Goal: Information Seeking & Learning: Learn about a topic

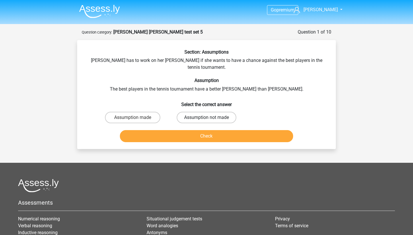
click at [193, 112] on label "Assumption not made" at bounding box center [207, 117] width 60 height 11
click at [206, 118] on input "Assumption not made" at bounding box center [208, 120] width 4 height 4
radio input "true"
click at [199, 134] on button "Check" at bounding box center [206, 136] width 173 height 12
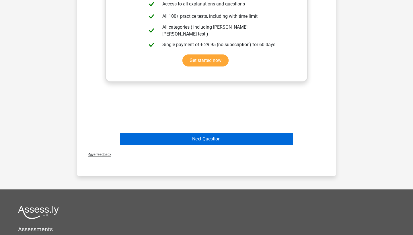
click at [194, 135] on button "Next Question" at bounding box center [206, 139] width 173 height 12
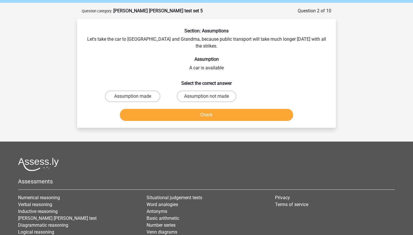
scroll to position [15, 0]
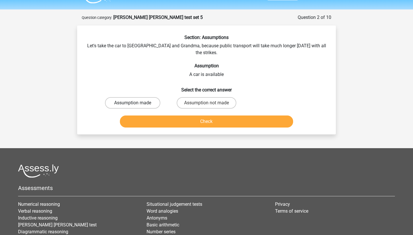
click at [130, 97] on label "Assumption made" at bounding box center [132, 102] width 55 height 11
click at [133, 103] on input "Assumption made" at bounding box center [135, 105] width 4 height 4
radio input "true"
click at [167, 120] on button "Check" at bounding box center [206, 122] width 173 height 12
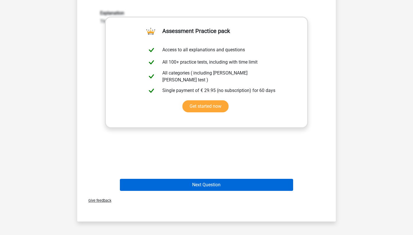
click at [214, 179] on button "Next Question" at bounding box center [206, 185] width 173 height 12
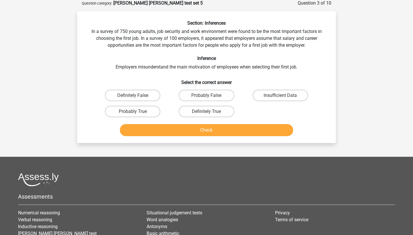
scroll to position [29, 0]
click at [143, 113] on label "Probably True" at bounding box center [132, 111] width 55 height 11
click at [136, 113] on input "Probably True" at bounding box center [135, 114] width 4 height 4
radio input "true"
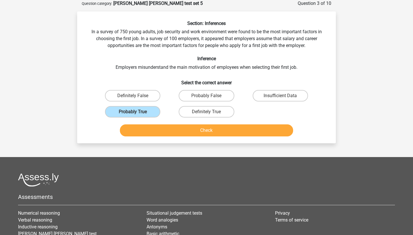
click at [158, 128] on button "Check" at bounding box center [206, 130] width 173 height 12
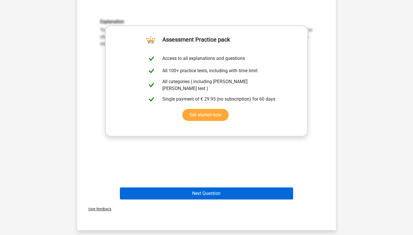
click at [236, 191] on button "Next Question" at bounding box center [206, 194] width 173 height 12
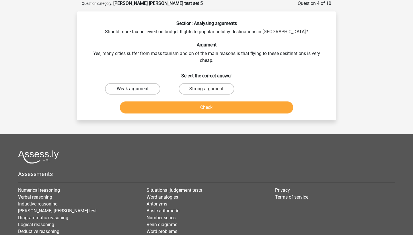
click at [129, 85] on label "Weak argument" at bounding box center [132, 88] width 55 height 11
click at [133, 89] on input "Weak argument" at bounding box center [135, 91] width 4 height 4
radio input "true"
click at [155, 110] on button "Check" at bounding box center [206, 108] width 173 height 12
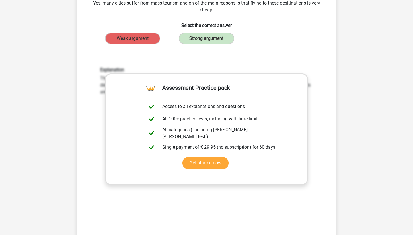
scroll to position [79, 0]
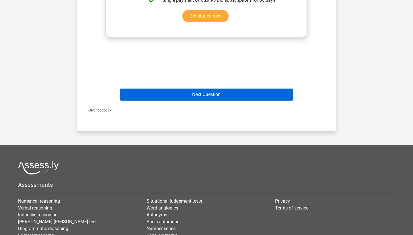
click at [214, 94] on button "Next Question" at bounding box center [206, 95] width 173 height 12
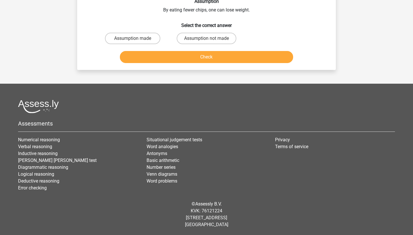
scroll to position [29, 0]
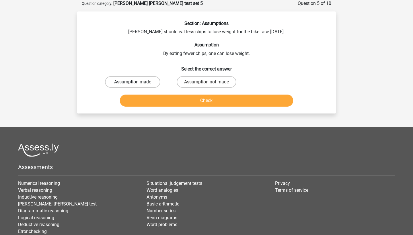
click at [139, 76] on label "Assumption made" at bounding box center [132, 81] width 55 height 11
click at [136, 82] on input "Assumption made" at bounding box center [135, 84] width 4 height 4
radio input "true"
click at [197, 102] on button "Check" at bounding box center [206, 101] width 173 height 12
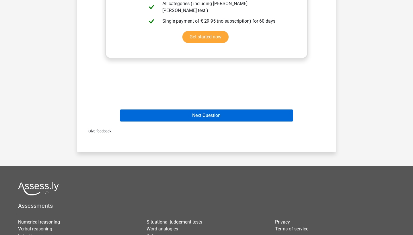
click at [196, 112] on button "Next Question" at bounding box center [206, 116] width 173 height 12
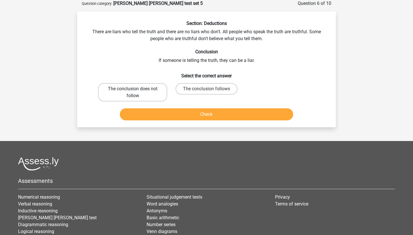
click at [163, 94] on label "The conclusion does not follow" at bounding box center [132, 92] width 69 height 18
click at [136, 93] on input "The conclusion does not follow" at bounding box center [135, 91] width 4 height 4
radio input "true"
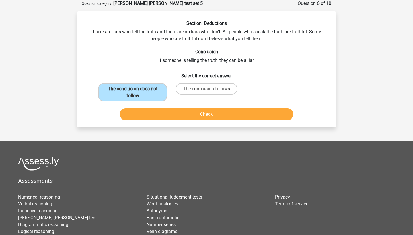
click at [164, 115] on button "Check" at bounding box center [206, 114] width 173 height 12
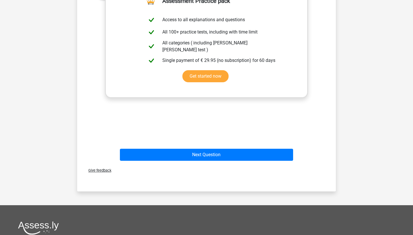
scroll to position [246, 0]
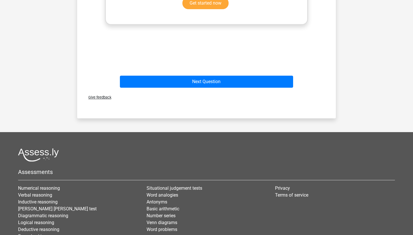
click at [163, 75] on div "Next Question" at bounding box center [206, 80] width 240 height 19
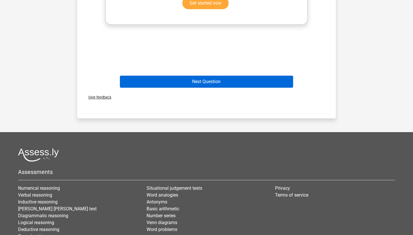
click at [163, 79] on button "Next Question" at bounding box center [206, 82] width 173 height 12
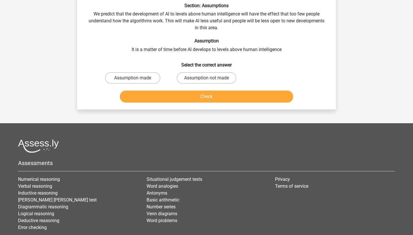
scroll to position [47, 0]
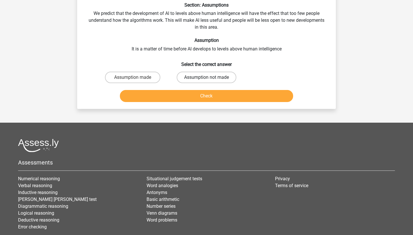
click at [206, 74] on label "Assumption not made" at bounding box center [207, 77] width 60 height 11
click at [206, 77] on input "Assumption not made" at bounding box center [208, 79] width 4 height 4
radio input "true"
click at [198, 94] on button "Check" at bounding box center [206, 96] width 173 height 12
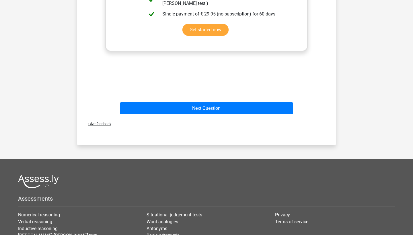
click at [194, 115] on div "Next Question" at bounding box center [206, 109] width 221 height 14
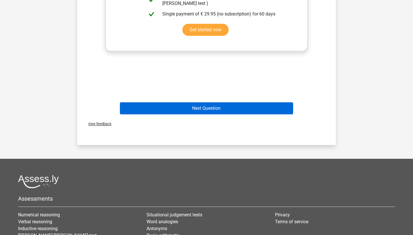
click at [194, 108] on button "Next Question" at bounding box center [206, 108] width 173 height 12
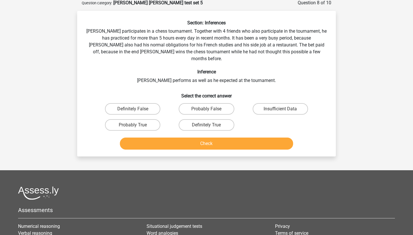
scroll to position [29, 0]
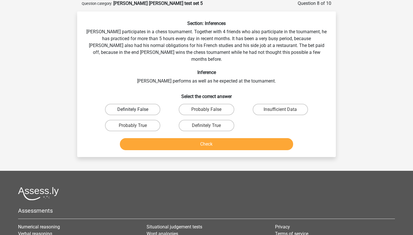
click at [150, 104] on label "Definitely False" at bounding box center [132, 109] width 55 height 11
click at [136, 110] on input "Definitely False" at bounding box center [135, 112] width 4 height 4
radio input "true"
click at [236, 138] on button "Check" at bounding box center [206, 144] width 173 height 12
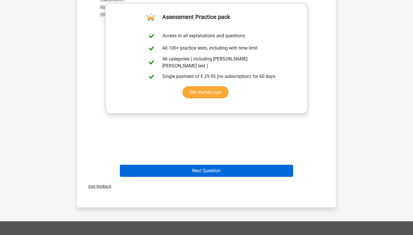
click at [243, 169] on button "Next Question" at bounding box center [206, 171] width 173 height 12
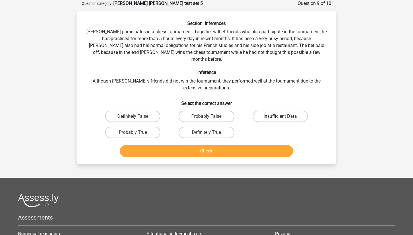
click at [270, 111] on label "Insufficient Data" at bounding box center [280, 116] width 55 height 11
click at [280, 116] on input "Insufficient Data" at bounding box center [282, 118] width 4 height 4
radio input "true"
click at [252, 145] on button "Check" at bounding box center [206, 151] width 173 height 12
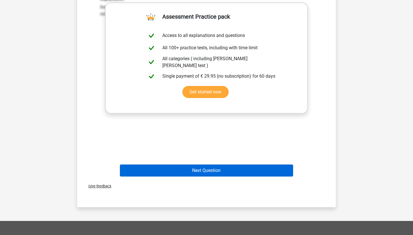
click at [234, 165] on button "Next Question" at bounding box center [206, 171] width 173 height 12
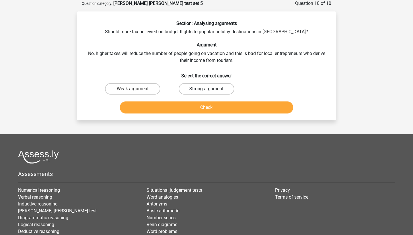
click at [208, 87] on label "Strong argument" at bounding box center [206, 88] width 55 height 11
click at [208, 89] on input "Strong argument" at bounding box center [208, 91] width 4 height 4
radio input "true"
click at [215, 103] on button "Check" at bounding box center [206, 108] width 173 height 12
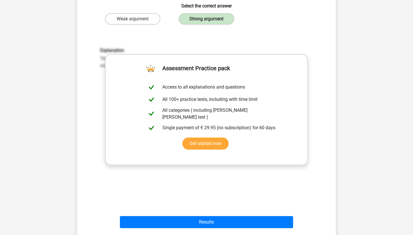
scroll to position [99, 0]
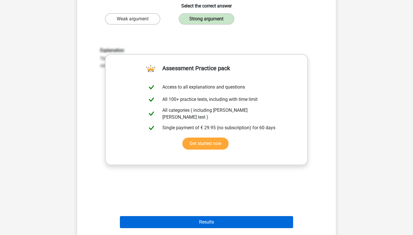
click at [230, 222] on button "Results" at bounding box center [206, 222] width 173 height 12
click at [197, 224] on button "Results" at bounding box center [206, 222] width 173 height 12
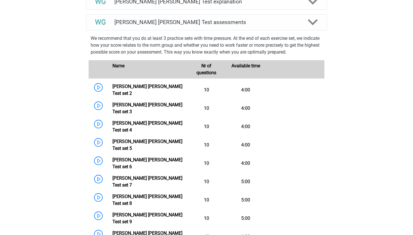
scroll to position [347, 0]
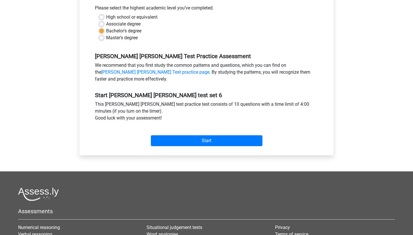
scroll to position [130, 0]
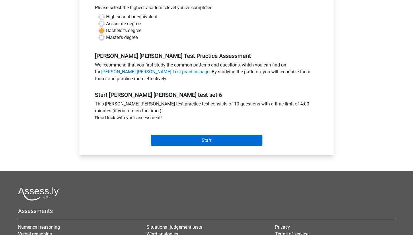
click at [173, 142] on input "Start" at bounding box center [207, 140] width 112 height 11
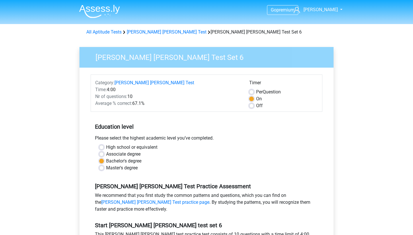
scroll to position [0, 0]
click at [256, 90] on label "Per Question" at bounding box center [268, 92] width 25 height 7
click at [253, 90] on input "Per Question" at bounding box center [251, 92] width 5 height 6
radio input "true"
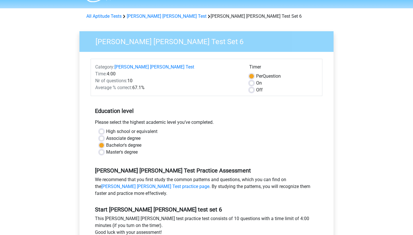
scroll to position [15, 0]
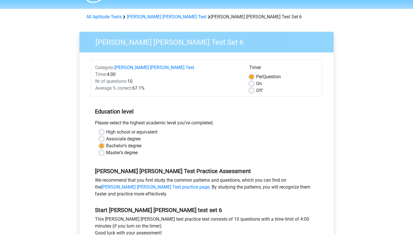
click at [256, 93] on label "Off" at bounding box center [259, 90] width 7 height 7
click at [251, 93] on input "Off" at bounding box center [251, 90] width 5 height 6
radio input "true"
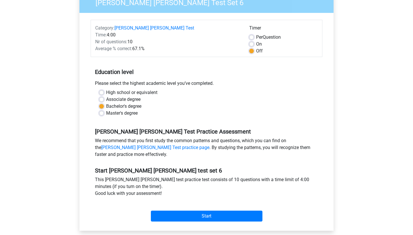
scroll to position [86, 0]
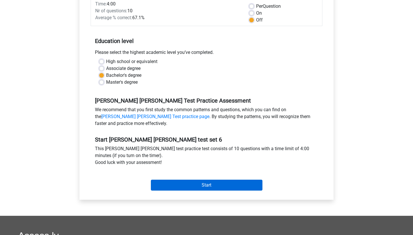
click at [215, 181] on input "Start" at bounding box center [207, 185] width 112 height 11
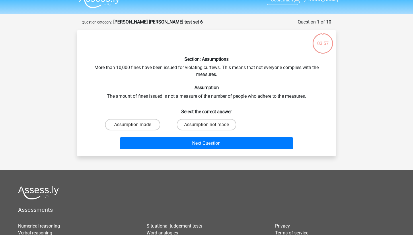
scroll to position [11, 0]
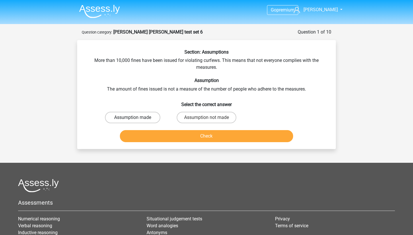
click at [126, 116] on label "Assumption made" at bounding box center [132, 117] width 55 height 11
click at [133, 118] on input "Assumption made" at bounding box center [135, 120] width 4 height 4
radio input "true"
click at [148, 134] on button "Check" at bounding box center [206, 136] width 173 height 12
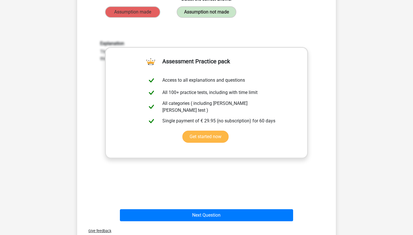
scroll to position [107, 0]
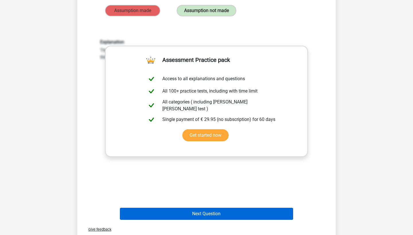
click at [213, 211] on button "Next Question" at bounding box center [206, 214] width 173 height 12
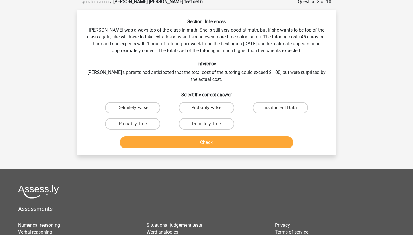
scroll to position [31, 0]
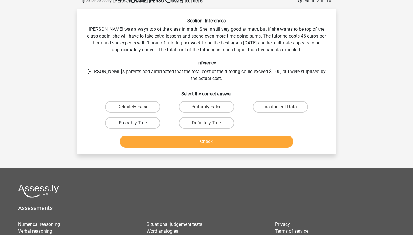
click at [132, 124] on label "Probably True" at bounding box center [132, 122] width 55 height 11
click at [133, 124] on input "Probably True" at bounding box center [135, 125] width 4 height 4
radio input "true"
click at [157, 140] on button "Check" at bounding box center [206, 142] width 173 height 12
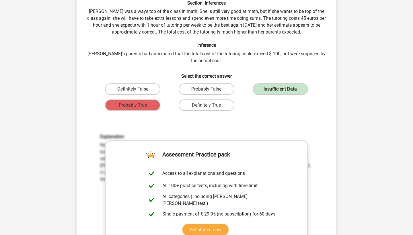
scroll to position [100, 0]
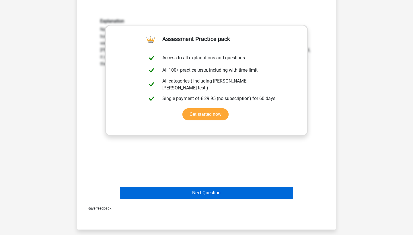
click at [244, 193] on button "Next Question" at bounding box center [206, 193] width 173 height 12
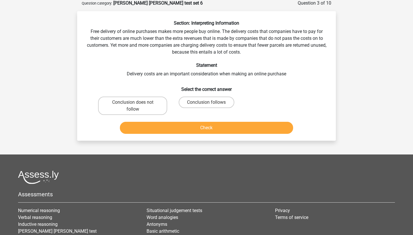
scroll to position [29, 0]
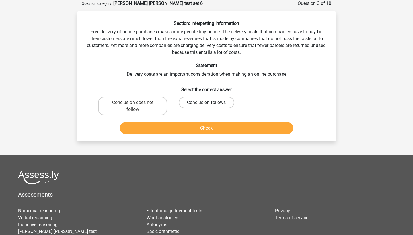
click at [194, 101] on label "Conclusion follows" at bounding box center [206, 102] width 55 height 11
click at [206, 103] on input "Conclusion follows" at bounding box center [208, 105] width 4 height 4
radio input "true"
click at [181, 130] on button "Check" at bounding box center [206, 128] width 173 height 12
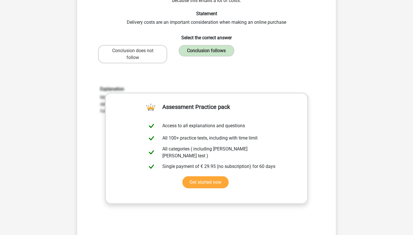
scroll to position [100, 0]
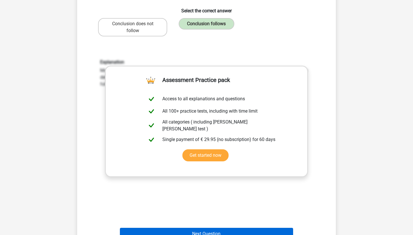
click at [220, 230] on button "Next Question" at bounding box center [206, 234] width 173 height 12
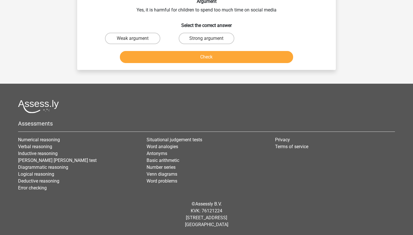
scroll to position [29, 0]
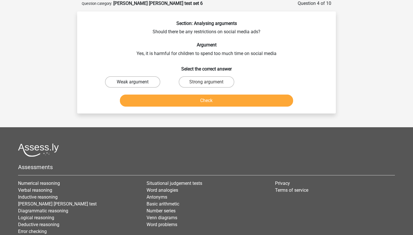
click at [140, 80] on label "Weak argument" at bounding box center [132, 81] width 55 height 11
click at [136, 82] on input "Weak argument" at bounding box center [135, 84] width 4 height 4
radio input "true"
click at [155, 100] on button "Check" at bounding box center [206, 101] width 173 height 12
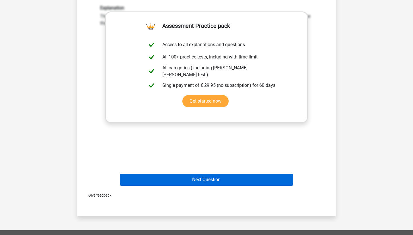
click at [227, 178] on button "Next Question" at bounding box center [206, 180] width 173 height 12
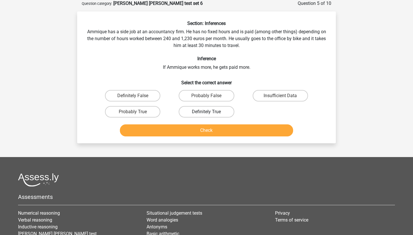
click at [204, 108] on label "Definitely True" at bounding box center [206, 111] width 55 height 11
click at [206, 112] on input "Definitely True" at bounding box center [208, 114] width 4 height 4
radio input "true"
click at [212, 131] on button "Check" at bounding box center [206, 130] width 173 height 12
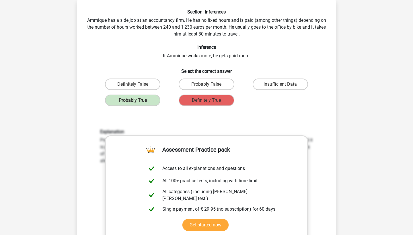
scroll to position [40, 0]
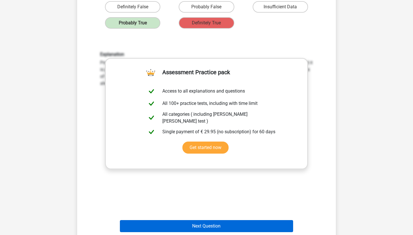
click at [225, 227] on button "Next Question" at bounding box center [206, 226] width 173 height 12
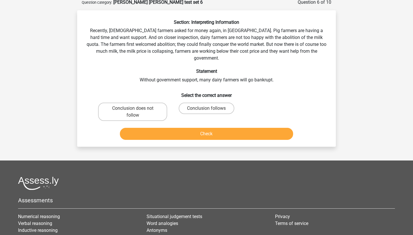
scroll to position [29, 0]
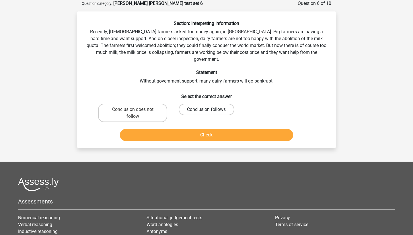
click at [208, 104] on label "Conclusion follows" at bounding box center [206, 109] width 55 height 11
click at [208, 110] on input "Conclusion follows" at bounding box center [208, 112] width 4 height 4
radio input "true"
click at [215, 129] on button "Check" at bounding box center [206, 135] width 173 height 12
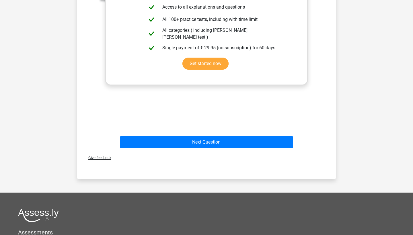
scroll to position [232, 0]
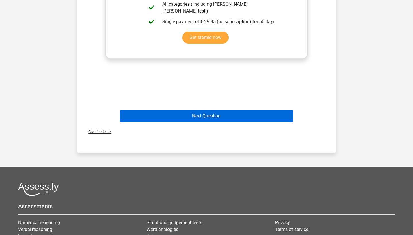
click at [206, 112] on button "Next Question" at bounding box center [206, 116] width 173 height 12
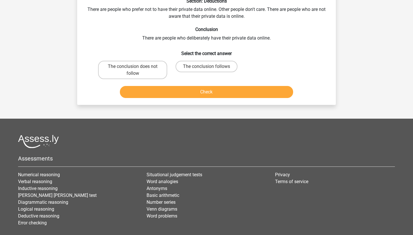
scroll to position [29, 0]
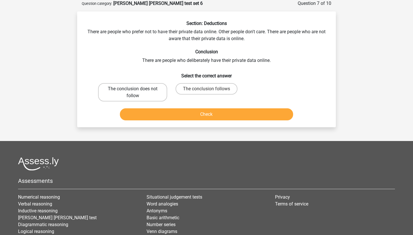
click at [149, 92] on label "The conclusion does not follow" at bounding box center [132, 92] width 69 height 18
click at [136, 92] on input "The conclusion does not follow" at bounding box center [135, 91] width 4 height 4
radio input "true"
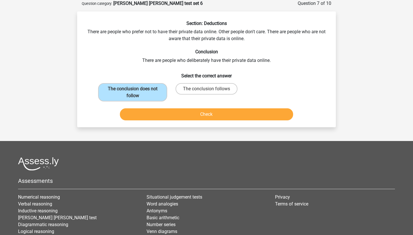
click at [196, 114] on button "Check" at bounding box center [206, 114] width 173 height 12
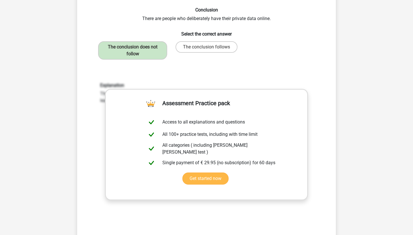
scroll to position [234, 0]
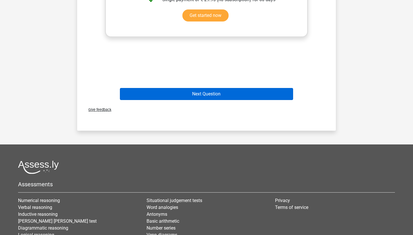
click at [216, 94] on button "Next Question" at bounding box center [206, 94] width 173 height 12
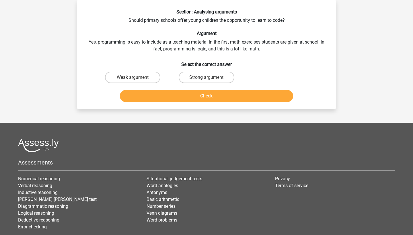
scroll to position [29, 0]
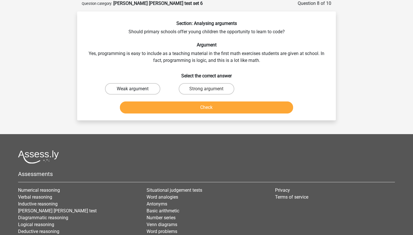
click at [149, 89] on label "Weak argument" at bounding box center [132, 88] width 55 height 11
click at [136, 89] on input "Weak argument" at bounding box center [135, 91] width 4 height 4
radio input "true"
click at [171, 108] on button "Check" at bounding box center [206, 108] width 173 height 12
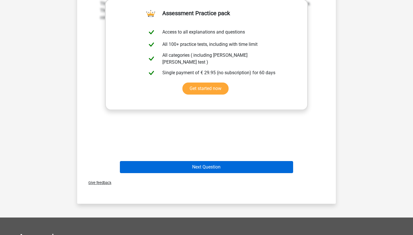
click at [229, 161] on button "Next Question" at bounding box center [206, 167] width 173 height 12
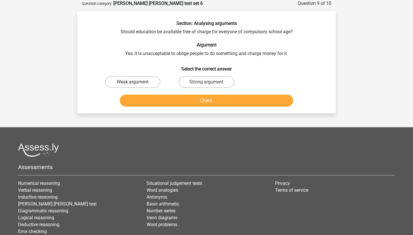
click at [143, 80] on label "Weak argument" at bounding box center [132, 81] width 55 height 11
click at [136, 82] on input "Weak argument" at bounding box center [135, 84] width 4 height 4
radio input "true"
click at [157, 104] on button "Check" at bounding box center [206, 101] width 173 height 12
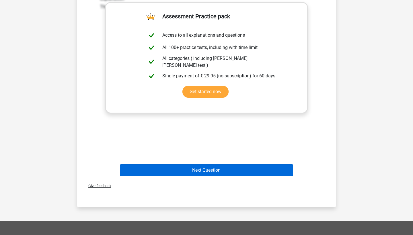
click at [180, 166] on button "Next Question" at bounding box center [206, 170] width 173 height 12
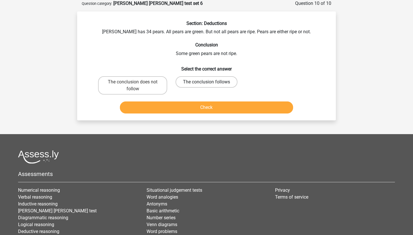
click at [189, 82] on label "The conclusion follows" at bounding box center [206, 81] width 62 height 11
click at [206, 82] on input "The conclusion follows" at bounding box center [208, 84] width 4 height 4
radio input "true"
click at [194, 108] on button "Check" at bounding box center [206, 108] width 173 height 12
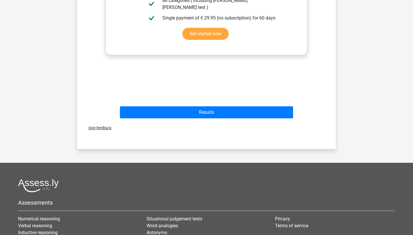
scroll to position [224, 0]
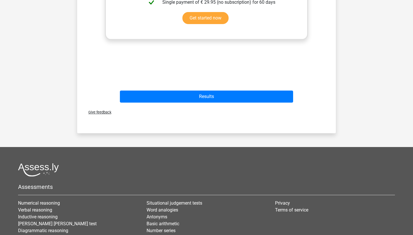
click at [194, 103] on div "Results" at bounding box center [206, 98] width 221 height 14
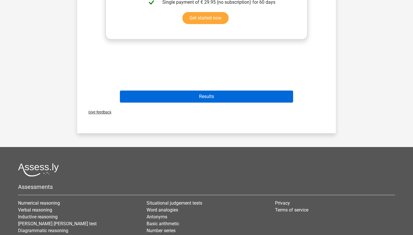
click at [193, 101] on button "Results" at bounding box center [206, 97] width 173 height 12
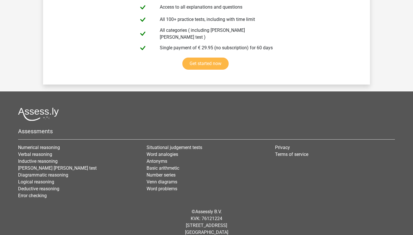
scroll to position [1003, 0]
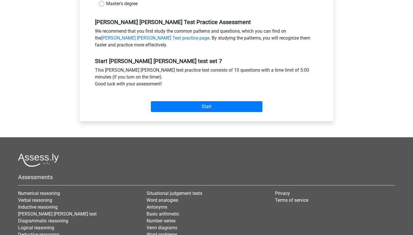
scroll to position [168, 0]
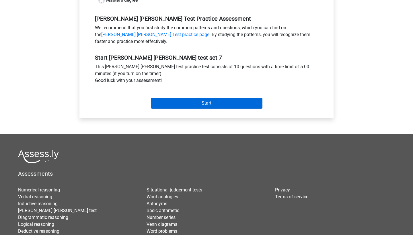
click at [160, 102] on input "Start" at bounding box center [207, 103] width 112 height 11
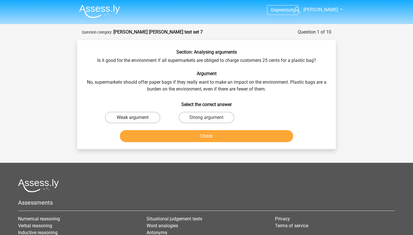
click at [133, 117] on label "Weak argument" at bounding box center [132, 117] width 55 height 11
click at [133, 118] on input "Weak argument" at bounding box center [135, 120] width 4 height 4
radio input "true"
click at [173, 139] on button "Check" at bounding box center [206, 136] width 173 height 12
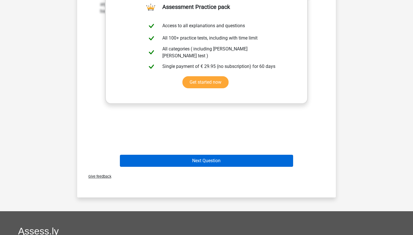
click at [196, 164] on button "Next Question" at bounding box center [206, 161] width 173 height 12
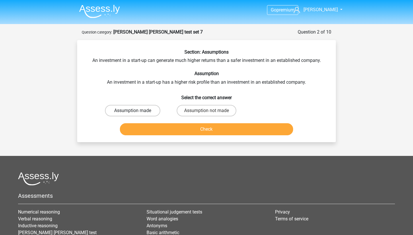
click at [129, 108] on label "Assumption made" at bounding box center [132, 110] width 55 height 11
click at [133, 111] on input "Assumption made" at bounding box center [135, 113] width 4 height 4
radio input "true"
click at [178, 129] on button "Check" at bounding box center [206, 129] width 173 height 12
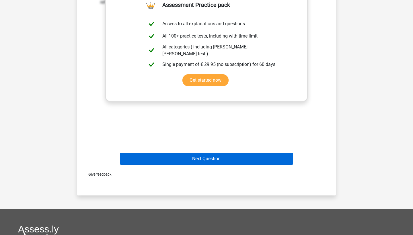
click at [203, 156] on button "Next Question" at bounding box center [206, 159] width 173 height 12
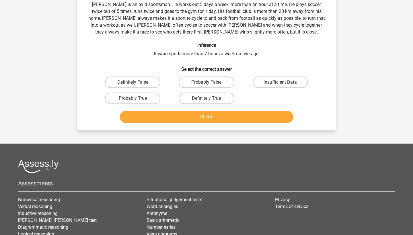
scroll to position [29, 0]
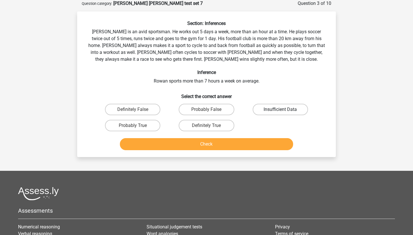
click at [272, 105] on label "Insufficient Data" at bounding box center [280, 109] width 55 height 11
click at [280, 110] on input "Insufficient Data" at bounding box center [282, 112] width 4 height 4
radio input "true"
click at [231, 148] on button "Check" at bounding box center [206, 144] width 173 height 12
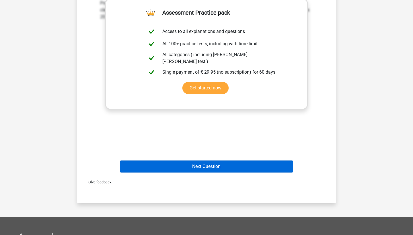
click at [175, 168] on button "Next Question" at bounding box center [206, 167] width 173 height 12
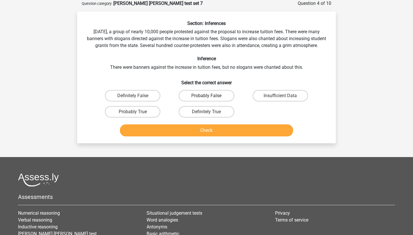
click at [213, 101] on label "Probably False" at bounding box center [206, 95] width 55 height 11
click at [210, 99] on input "Probably False" at bounding box center [208, 98] width 4 height 4
radio input "true"
click at [202, 136] on button "Check" at bounding box center [206, 130] width 173 height 12
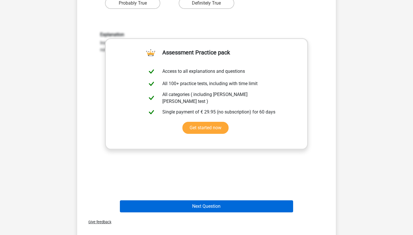
click at [211, 212] on button "Next Question" at bounding box center [206, 206] width 173 height 12
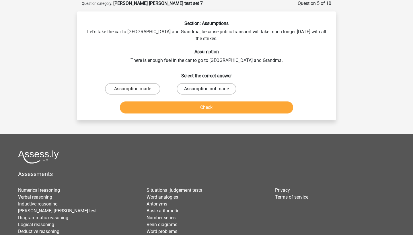
click at [203, 83] on label "Assumption not made" at bounding box center [207, 88] width 60 height 11
click at [206, 89] on input "Assumption not made" at bounding box center [208, 91] width 4 height 4
radio input "true"
click at [202, 102] on button "Check" at bounding box center [206, 108] width 173 height 12
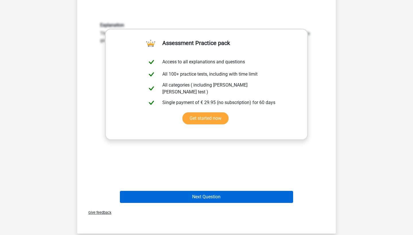
click at [200, 191] on button "Next Question" at bounding box center [206, 197] width 173 height 12
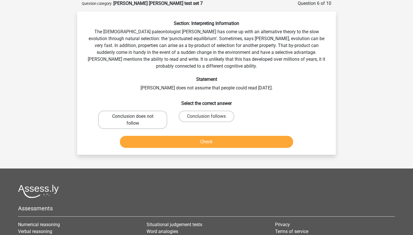
click at [104, 114] on label "Conclusion does not follow" at bounding box center [132, 120] width 69 height 18
click at [133, 116] on input "Conclusion does not follow" at bounding box center [135, 118] width 4 height 4
radio input "true"
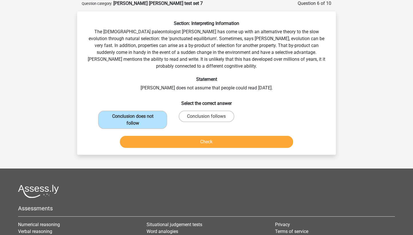
click at [150, 143] on button "Check" at bounding box center [206, 142] width 173 height 12
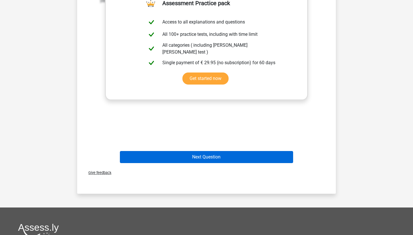
click at [210, 154] on button "Next Question" at bounding box center [206, 157] width 173 height 12
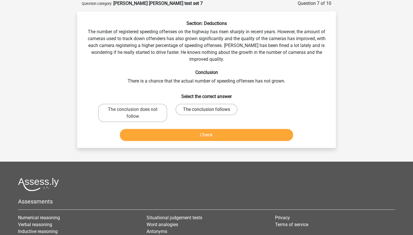
click at [194, 106] on label "The conclusion follows" at bounding box center [206, 109] width 62 height 11
click at [206, 110] on input "The conclusion follows" at bounding box center [208, 112] width 4 height 4
radio input "true"
click at [209, 133] on button "Check" at bounding box center [206, 135] width 173 height 12
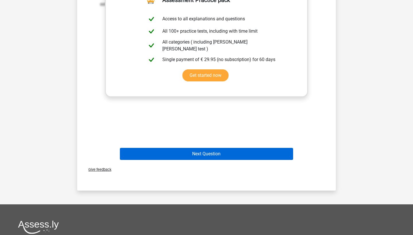
click at [211, 156] on button "Next Question" at bounding box center [206, 154] width 173 height 12
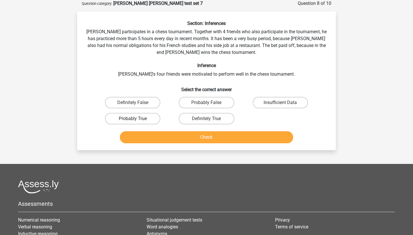
click at [142, 117] on label "Probably True" at bounding box center [132, 118] width 55 height 11
click at [136, 119] on input "Probably True" at bounding box center [135, 121] width 4 height 4
radio input "true"
click at [161, 132] on button "Check" at bounding box center [206, 137] width 173 height 12
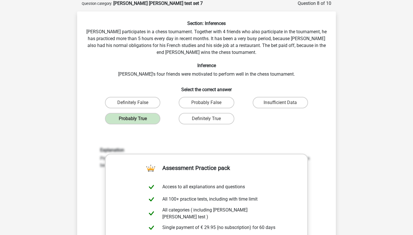
scroll to position [126, 0]
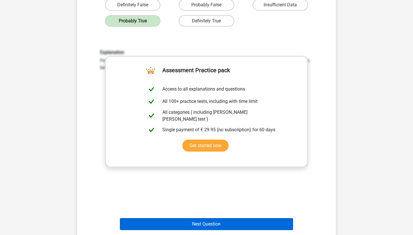
click at [237, 220] on button "Next Question" at bounding box center [206, 224] width 173 height 12
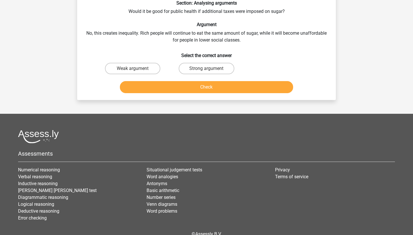
scroll to position [29, 0]
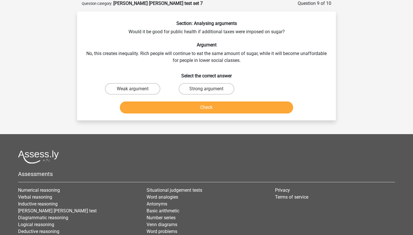
click at [135, 90] on input "Weak argument" at bounding box center [135, 91] width 4 height 4
radio input "true"
click at [155, 106] on button "Check" at bounding box center [206, 108] width 173 height 12
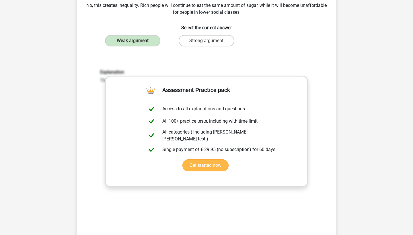
scroll to position [233, 0]
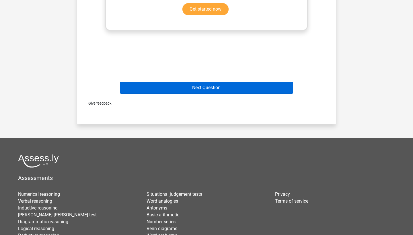
click at [199, 83] on button "Next Question" at bounding box center [206, 88] width 173 height 12
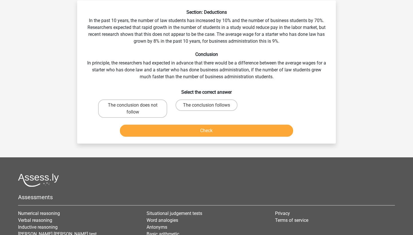
scroll to position [39, 0]
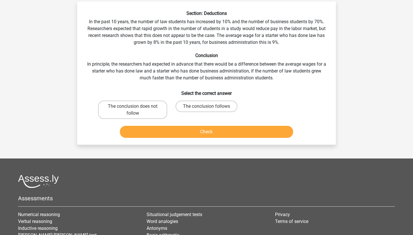
click at [170, 106] on div "The conclusion follows" at bounding box center [206, 109] width 74 height 23
click at [164, 106] on label "The conclusion does not follow" at bounding box center [132, 110] width 69 height 18
click at [136, 106] on input "The conclusion does not follow" at bounding box center [135, 108] width 4 height 4
radio input "true"
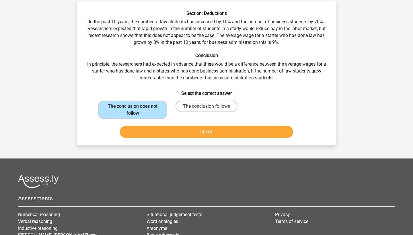
click at [184, 137] on button "Check" at bounding box center [206, 132] width 173 height 12
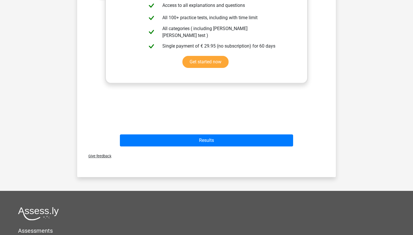
scroll to position [230, 0]
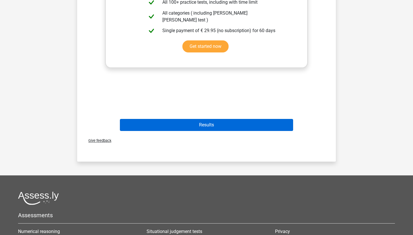
click at [233, 122] on button "Results" at bounding box center [206, 125] width 173 height 12
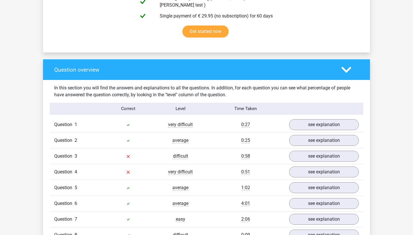
scroll to position [371, 0]
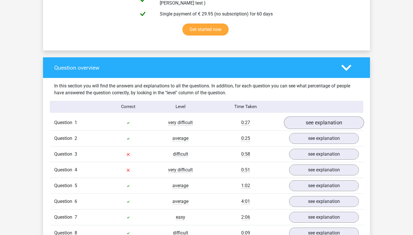
click at [308, 118] on link "see explanation" at bounding box center [324, 122] width 80 height 13
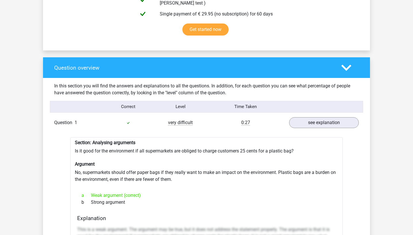
click at [270, 119] on div "0:27" at bounding box center [245, 122] width 78 height 7
click at [290, 120] on link "see explanation" at bounding box center [324, 122] width 80 height 13
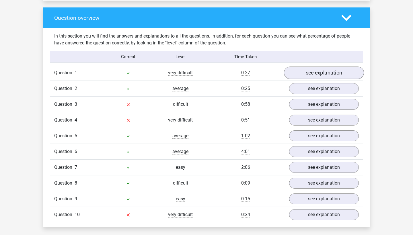
scroll to position [423, 0]
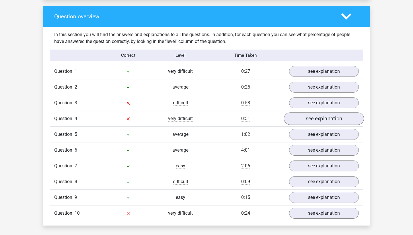
click at [296, 117] on link "see explanation" at bounding box center [324, 118] width 80 height 13
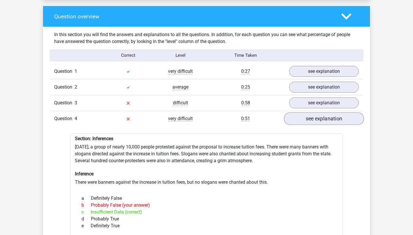
click at [296, 117] on link "see explanation" at bounding box center [324, 118] width 80 height 13
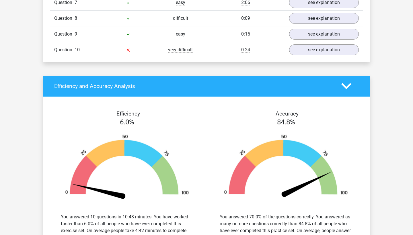
scroll to position [581, 0]
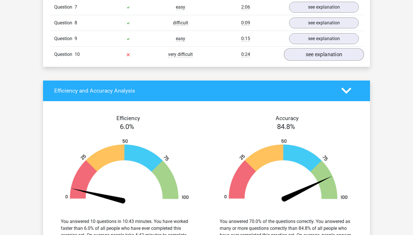
click at [294, 51] on link "see explanation" at bounding box center [324, 54] width 80 height 13
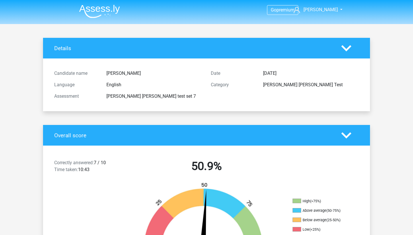
scroll to position [0, 0]
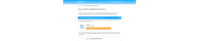
scroll to position [347, 0]
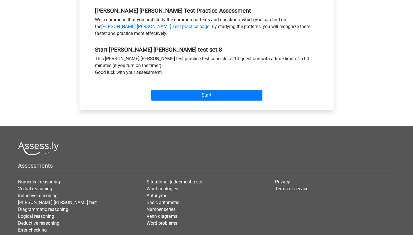
scroll to position [187, 0]
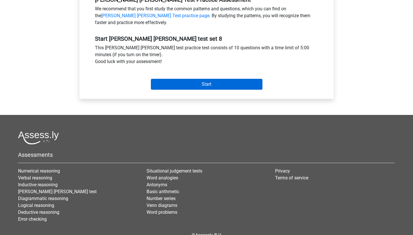
click at [198, 81] on input "Start" at bounding box center [207, 84] width 112 height 11
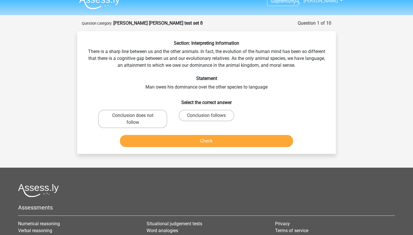
scroll to position [11, 0]
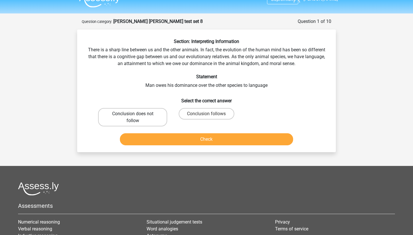
click at [122, 108] on label "Conclusion does not follow" at bounding box center [132, 117] width 69 height 18
click at [133, 114] on input "Conclusion does not follow" at bounding box center [135, 116] width 4 height 4
radio input "true"
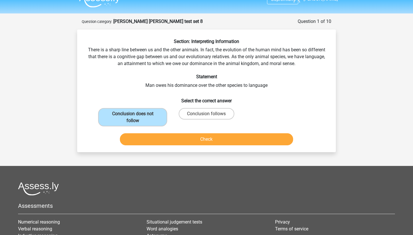
click at [147, 135] on button "Check" at bounding box center [206, 139] width 173 height 12
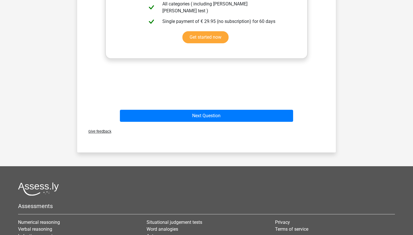
scroll to position [272, 0]
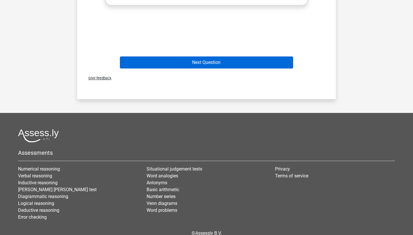
click at [218, 66] on button "Next Question" at bounding box center [206, 62] width 173 height 12
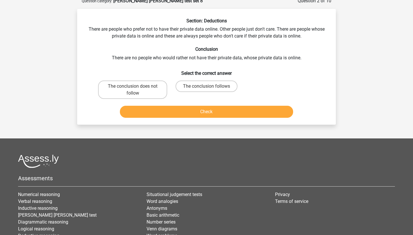
scroll to position [29, 0]
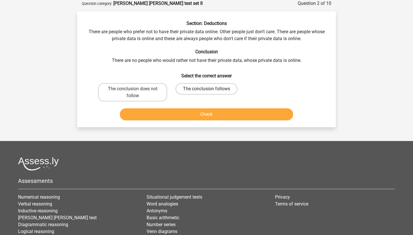
click at [206, 88] on label "The conclusion follows" at bounding box center [206, 88] width 62 height 11
click at [206, 89] on input "The conclusion follows" at bounding box center [208, 91] width 4 height 4
radio input "true"
click at [201, 119] on button "Check" at bounding box center [206, 114] width 173 height 12
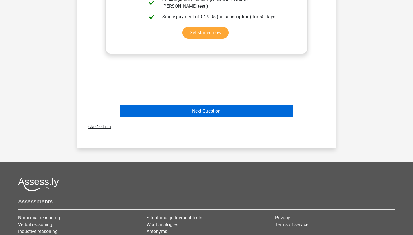
click at [191, 115] on button "Next Question" at bounding box center [206, 111] width 173 height 12
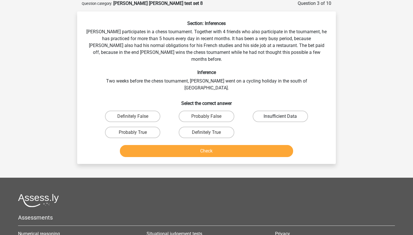
click at [275, 111] on label "Insufficient Data" at bounding box center [280, 116] width 55 height 11
click at [280, 116] on input "Insufficient Data" at bounding box center [282, 118] width 4 height 4
radio input "true"
click at [265, 145] on button "Check" at bounding box center [206, 151] width 173 height 12
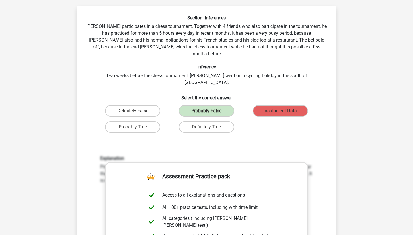
scroll to position [34, 0]
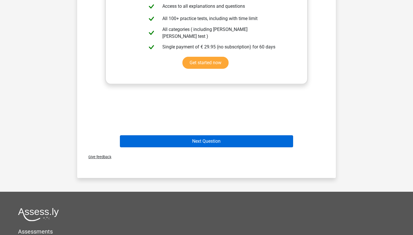
click at [229, 135] on button "Next Question" at bounding box center [206, 141] width 173 height 12
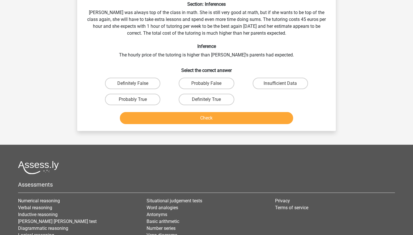
scroll to position [48, 0]
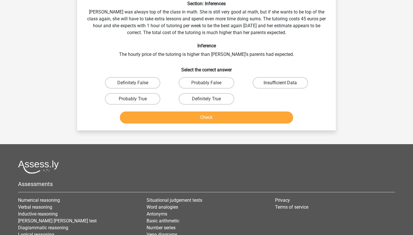
click at [271, 79] on label "Insufficient Data" at bounding box center [280, 82] width 55 height 11
click at [280, 83] on input "Insufficient Data" at bounding box center [282, 85] width 4 height 4
radio input "true"
click at [248, 119] on button "Check" at bounding box center [206, 118] width 173 height 12
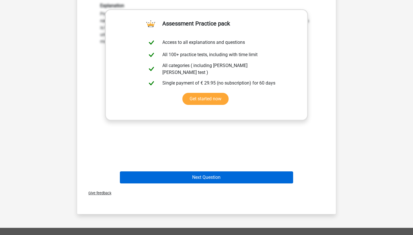
click at [255, 177] on button "Next Question" at bounding box center [206, 177] width 173 height 12
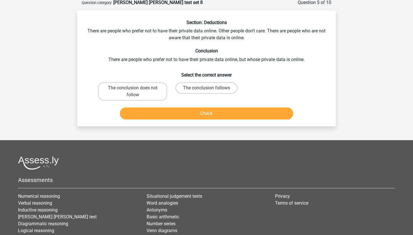
scroll to position [29, 0]
